Goal: Transaction & Acquisition: Purchase product/service

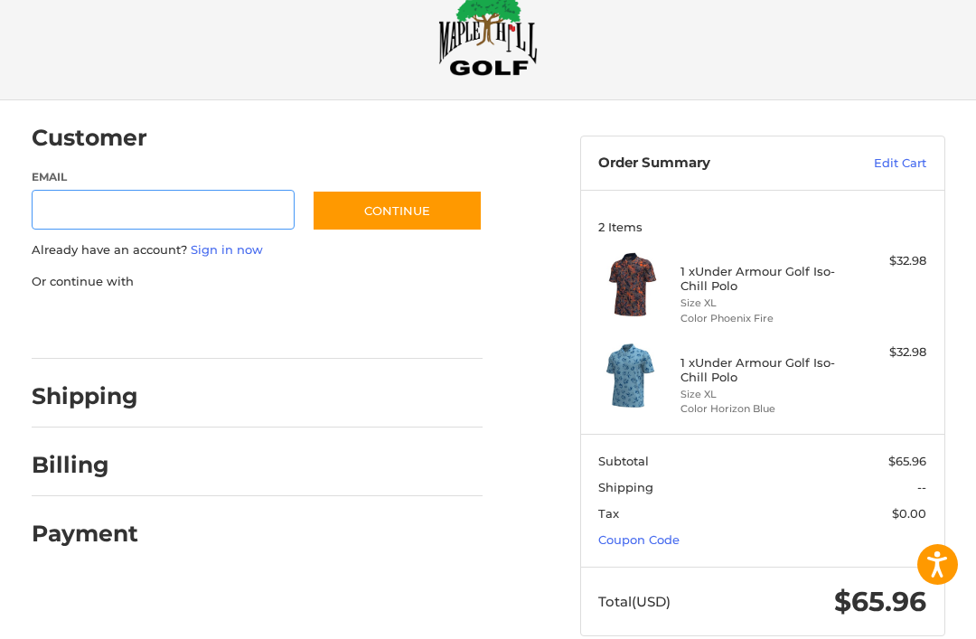
scroll to position [72, 0]
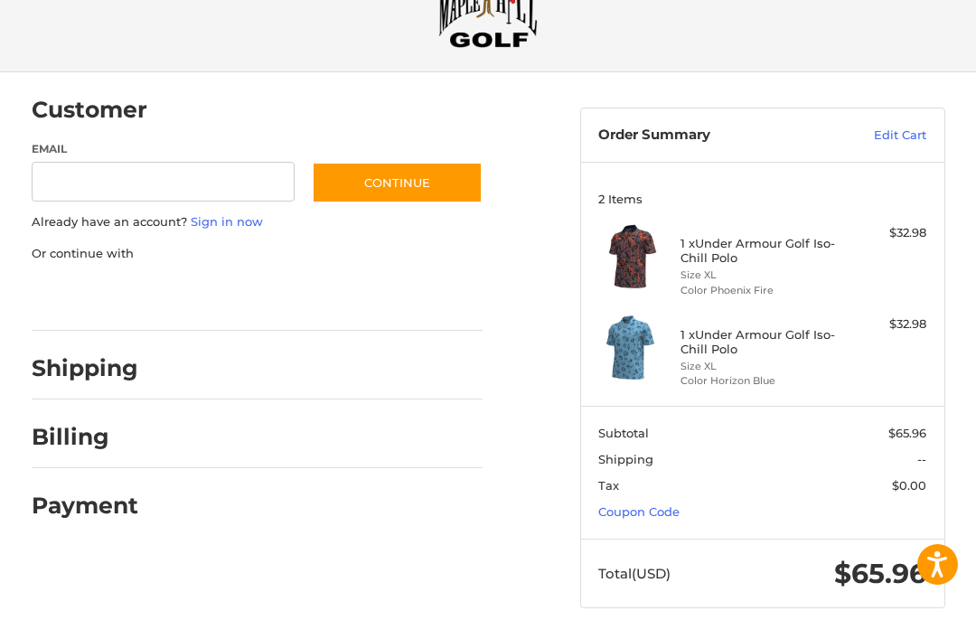
click at [629, 513] on link "Coupon Code" at bounding box center [638, 511] width 81 height 14
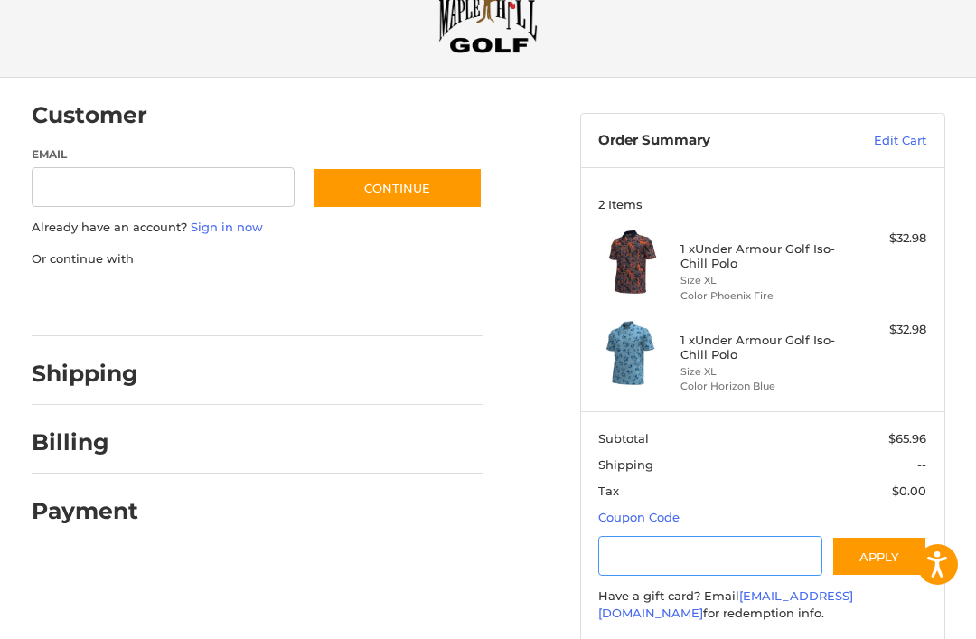
click at [640, 561] on input "Gift Certificate or Coupon Code" at bounding box center [710, 556] width 224 height 41
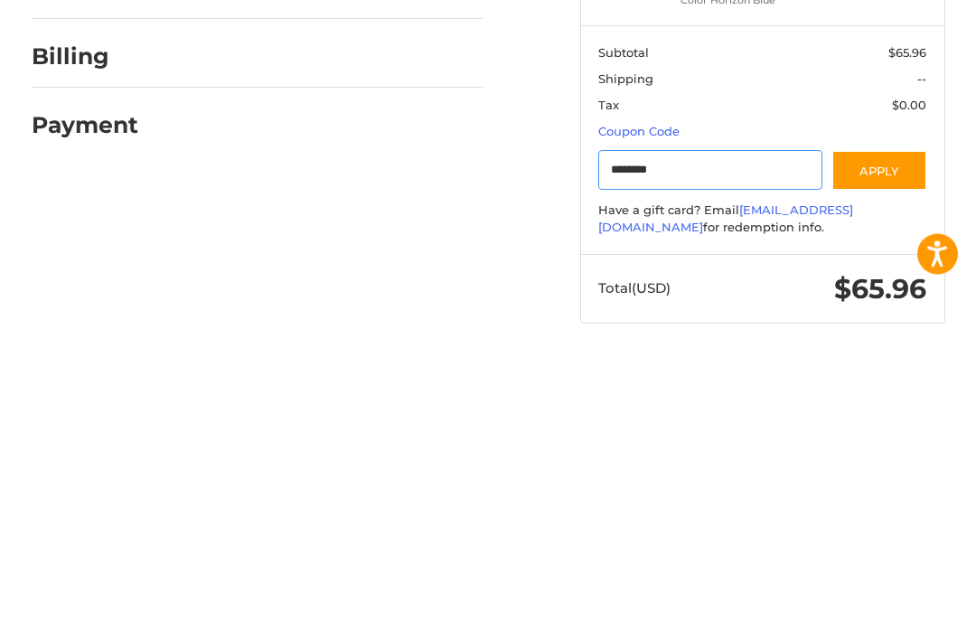
type input "********"
click at [867, 461] on button "Apply" at bounding box center [879, 481] width 96 height 41
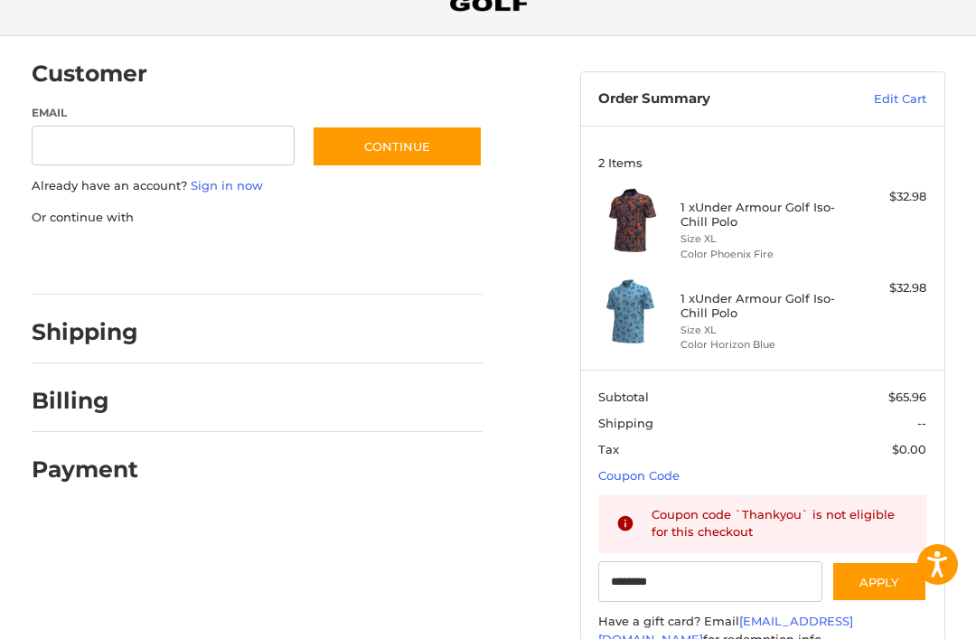
scroll to position [0, 0]
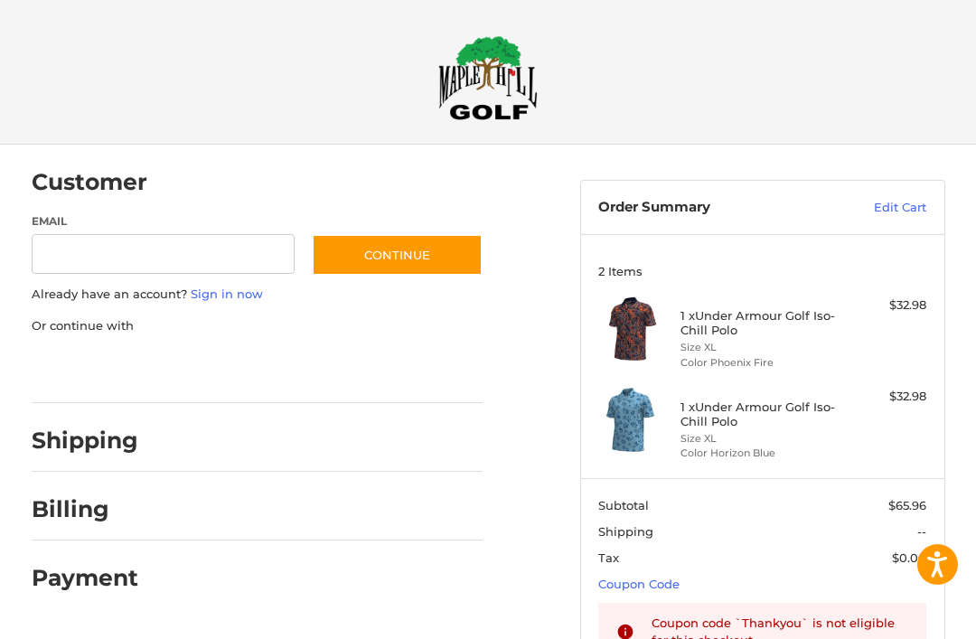
click at [902, 207] on link "Edit Cart" at bounding box center [873, 208] width 105 height 18
